Goal: Task Accomplishment & Management: Use online tool/utility

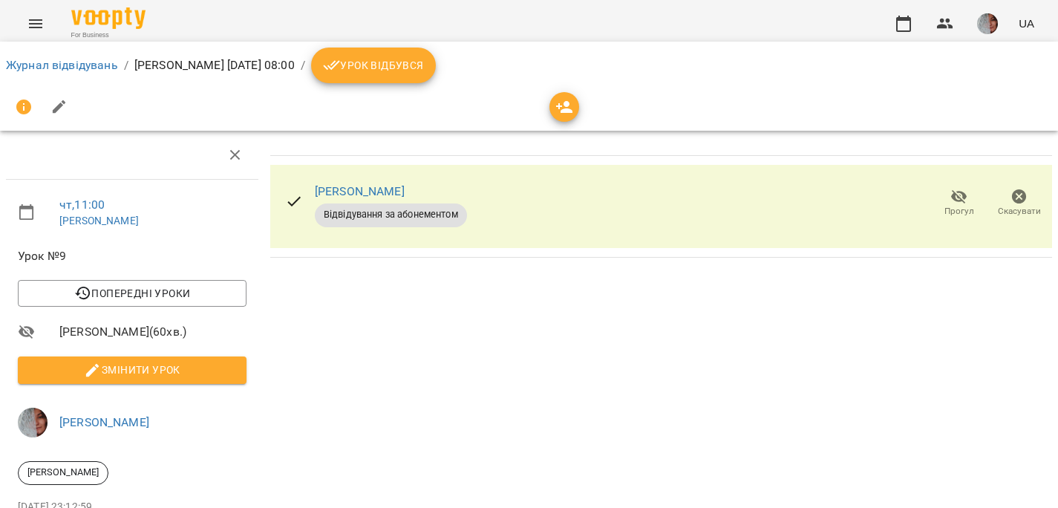
click at [424, 66] on span "Урок відбувся" at bounding box center [373, 65] width 101 height 18
click at [424, 62] on span "Урок відбувся" at bounding box center [373, 65] width 101 height 18
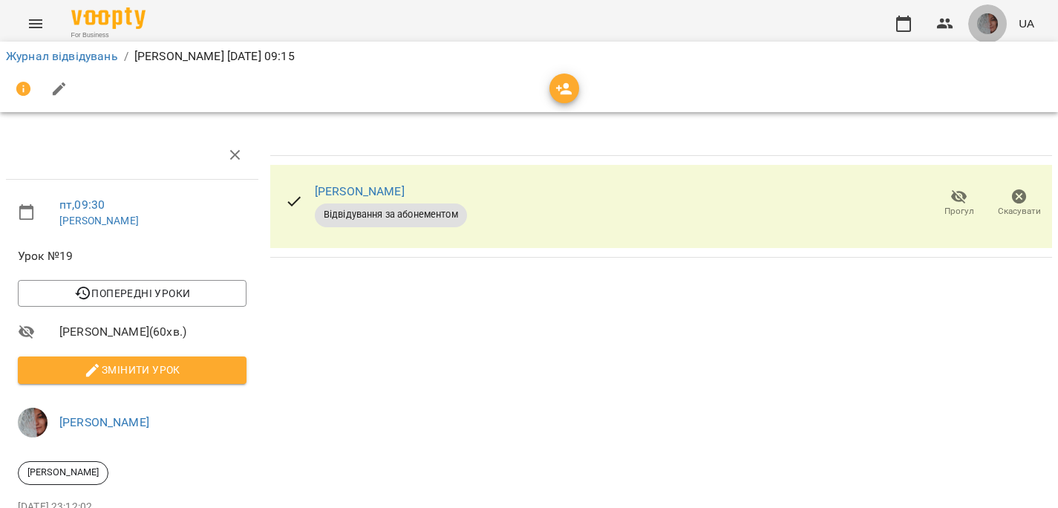
click at [991, 19] on img "button" at bounding box center [987, 23] width 21 height 21
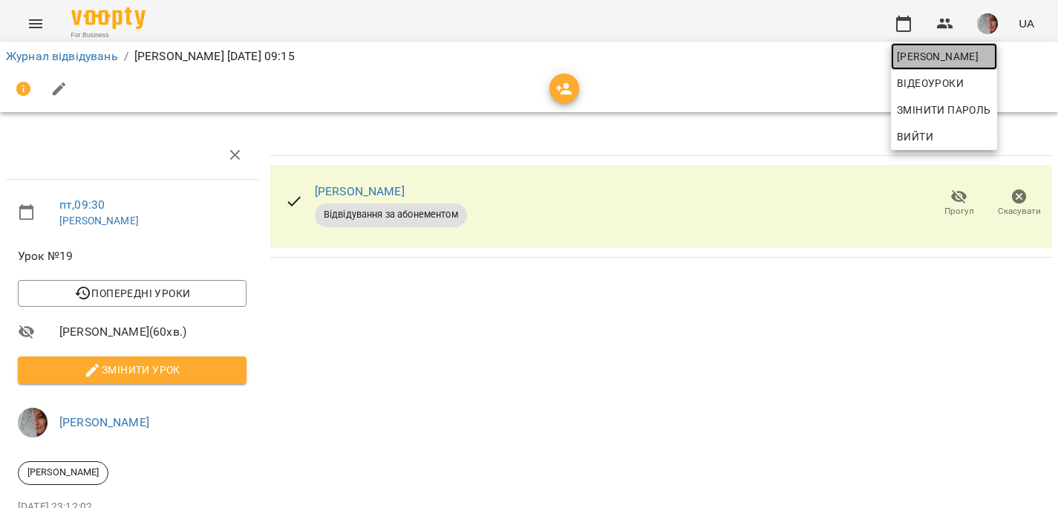
click at [983, 53] on span "[PERSON_NAME]" at bounding box center [944, 57] width 94 height 18
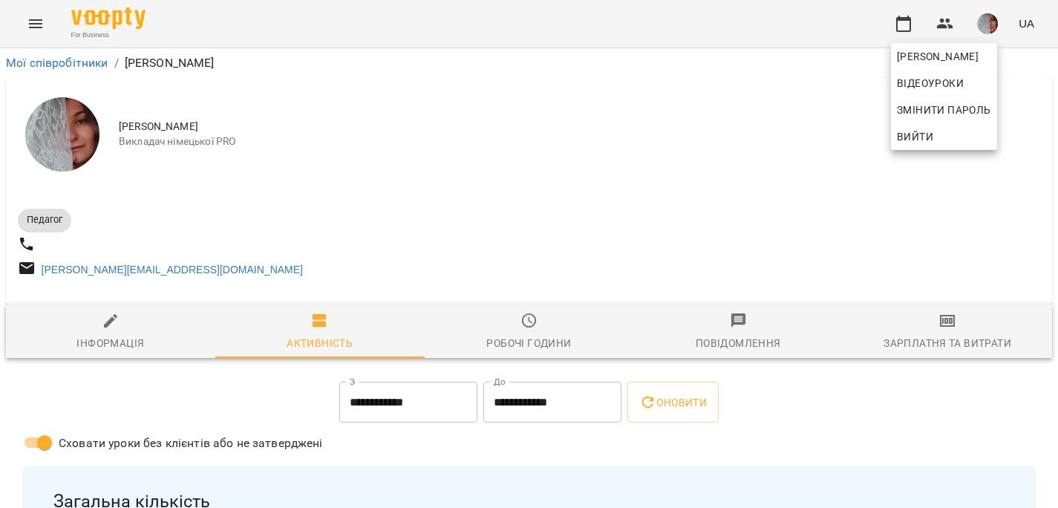
click at [945, 326] on div at bounding box center [529, 254] width 1058 height 508
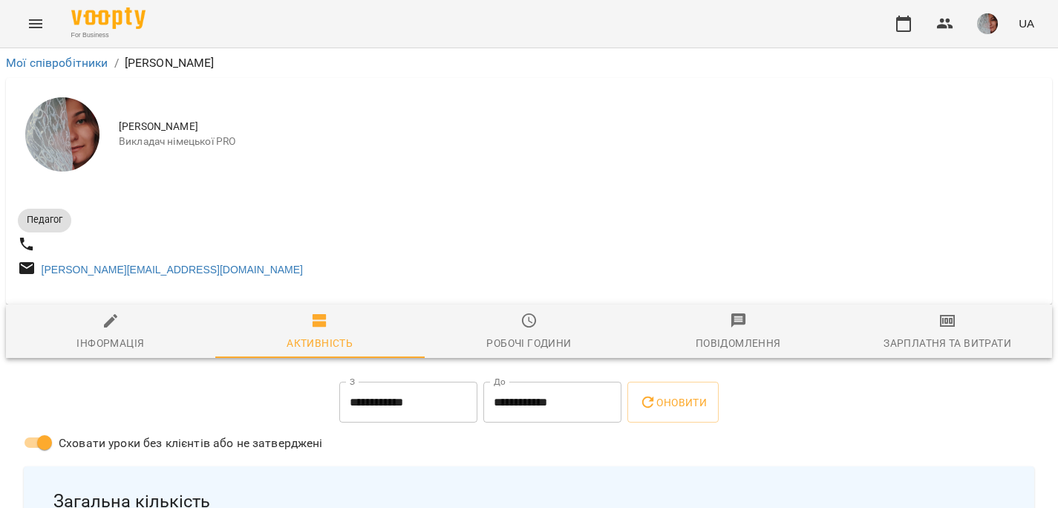
click at [950, 339] on span "Зарплатня та Витрати" at bounding box center [948, 332] width 192 height 40
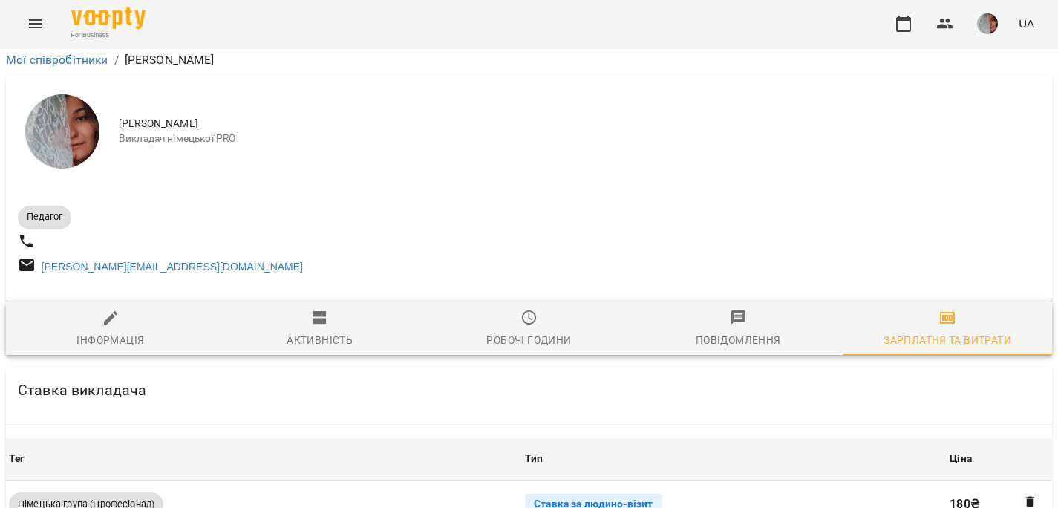
scroll to position [458, 0]
